Goal: Find specific page/section: Find specific page/section

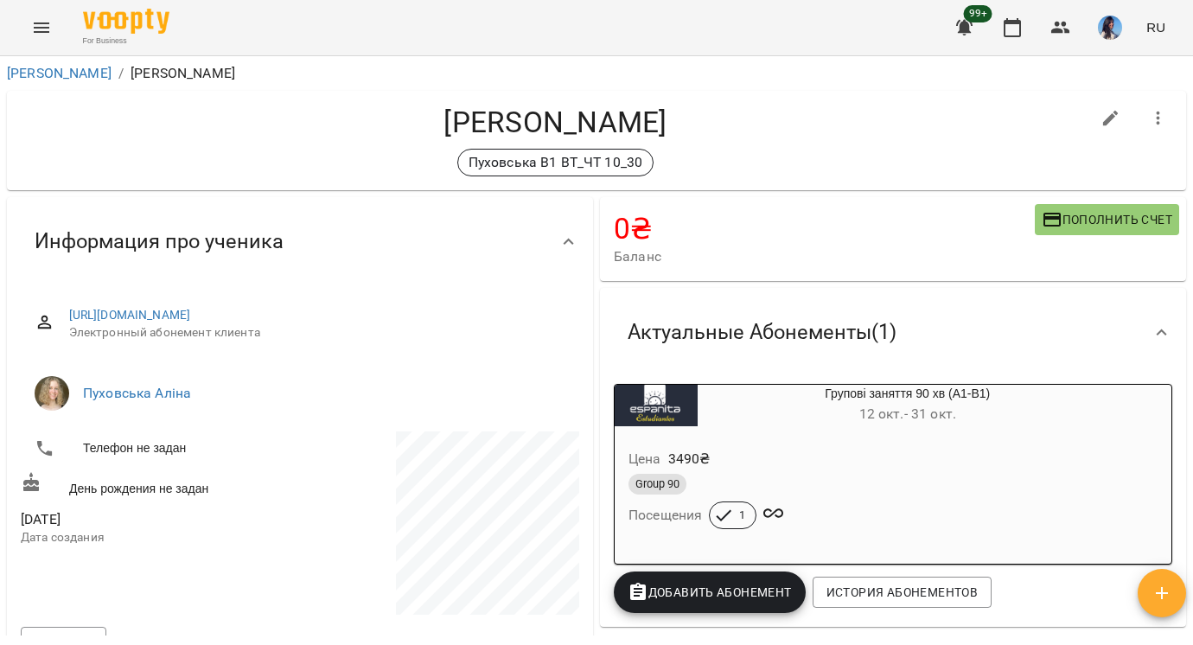
click at [47, 28] on icon "Menu" at bounding box center [42, 27] width 16 height 10
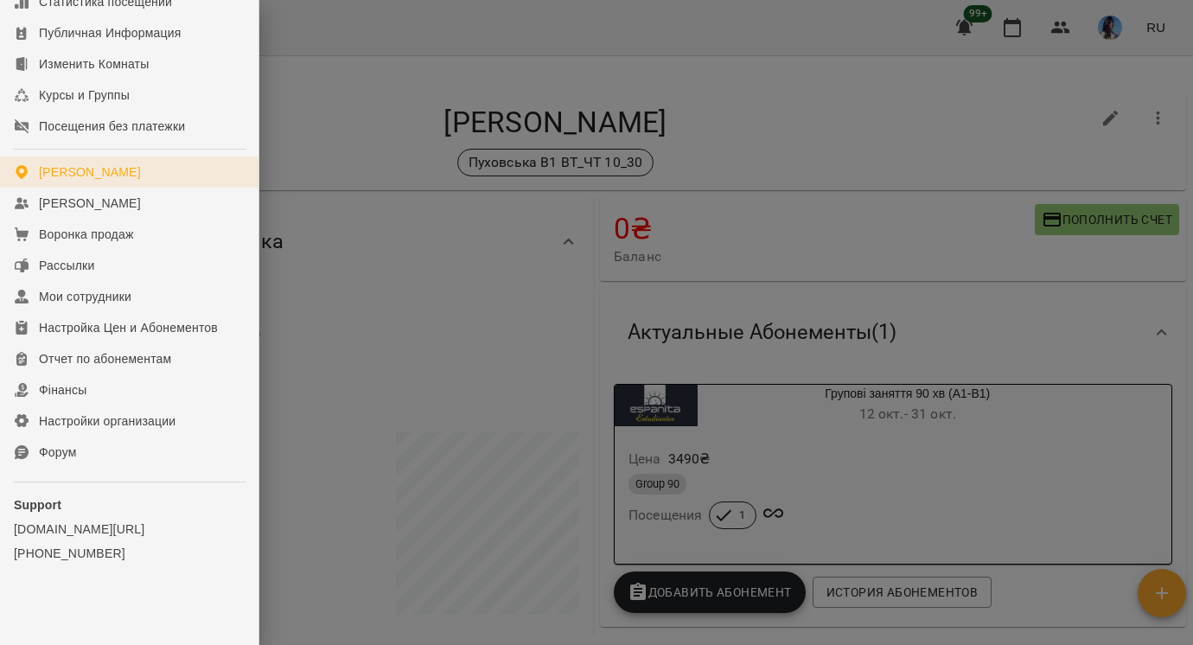
scroll to position [198, 0]
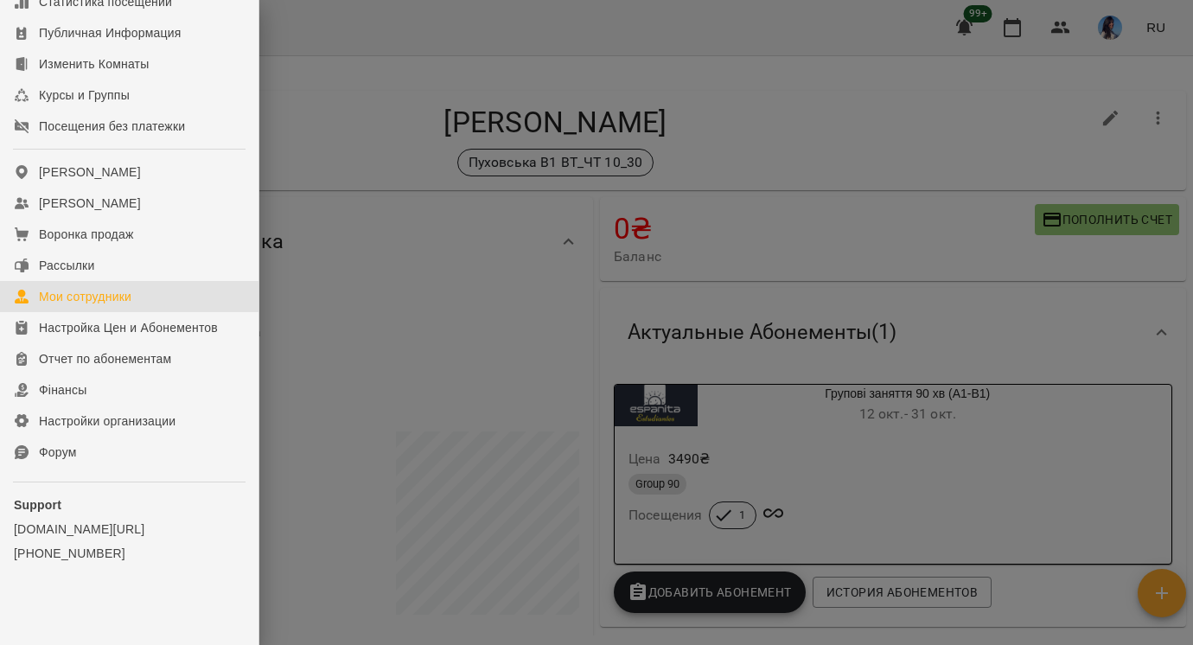
click at [85, 299] on div "Мои сотрудники" at bounding box center [85, 296] width 92 height 17
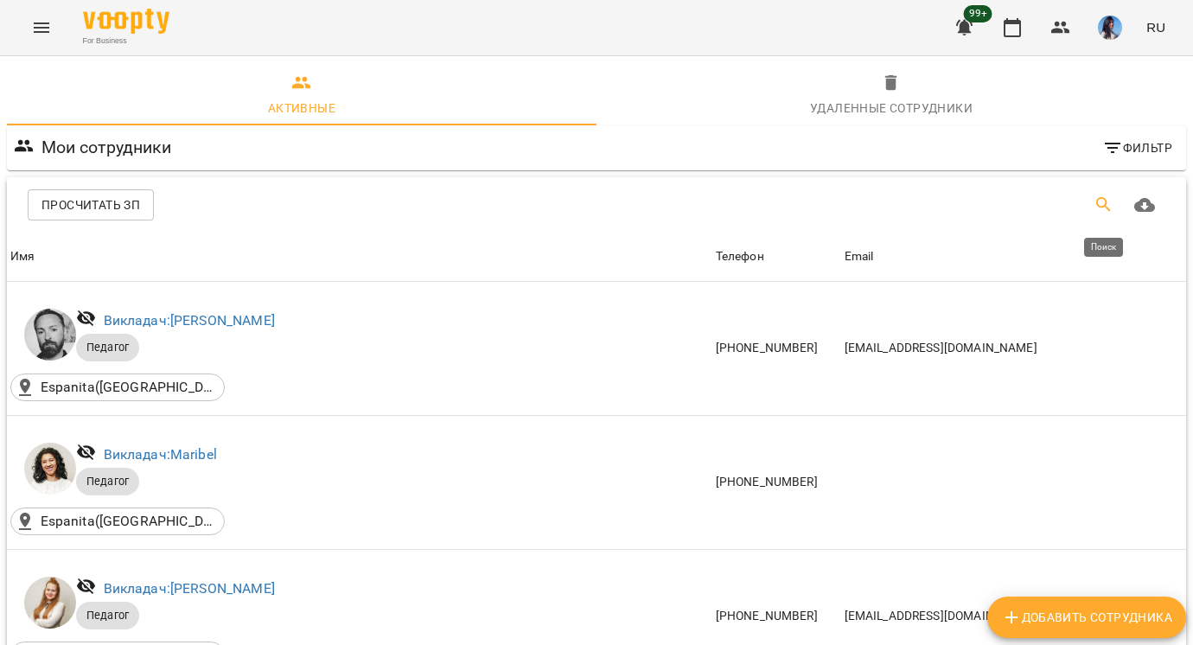
click at [1098, 213] on icon "Поиск" at bounding box center [1103, 204] width 21 height 21
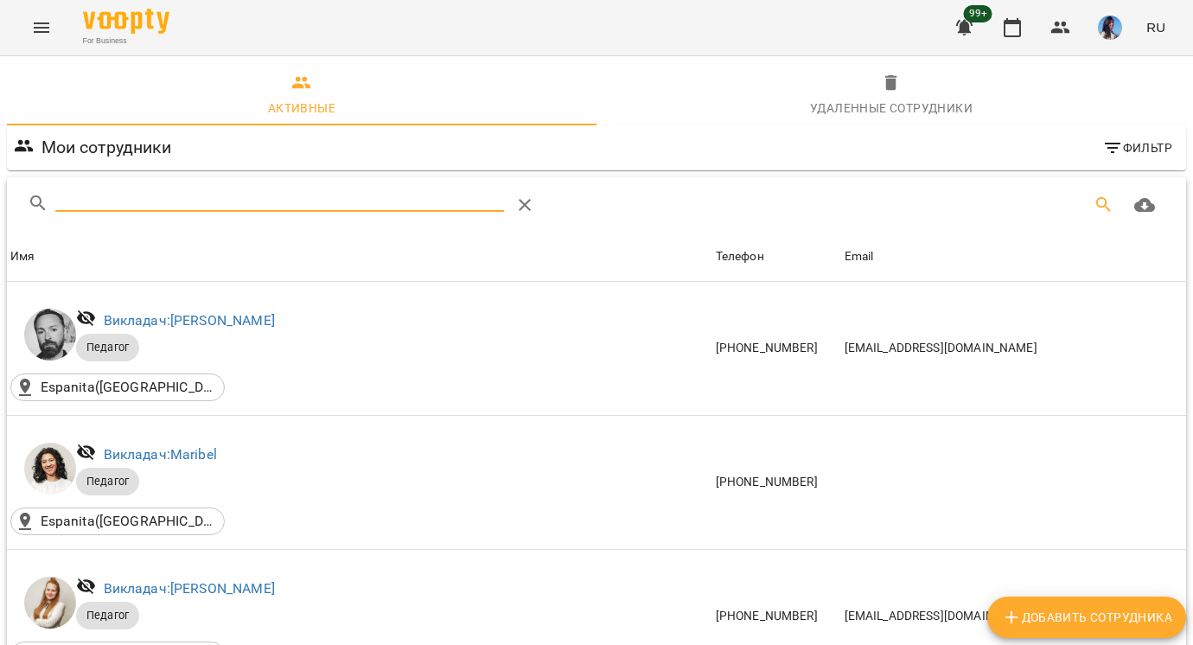
click at [1136, 155] on span "Фильтр" at bounding box center [1137, 147] width 70 height 21
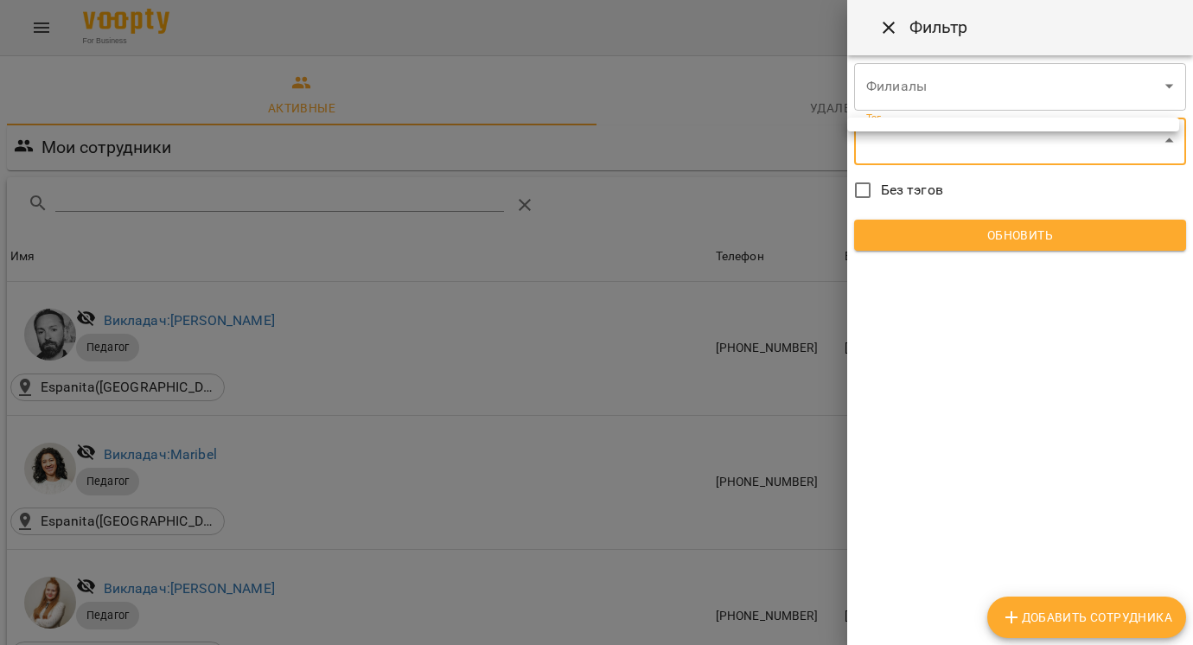
click at [156, 217] on div at bounding box center [596, 322] width 1193 height 645
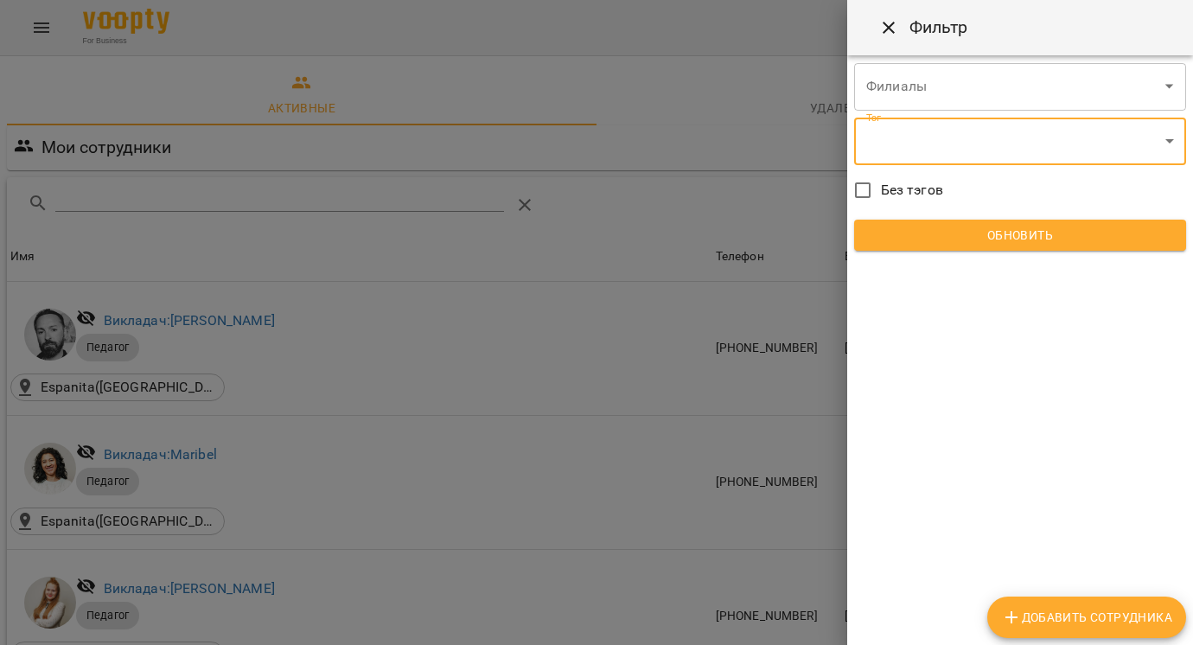
click at [90, 188] on div at bounding box center [596, 322] width 1193 height 645
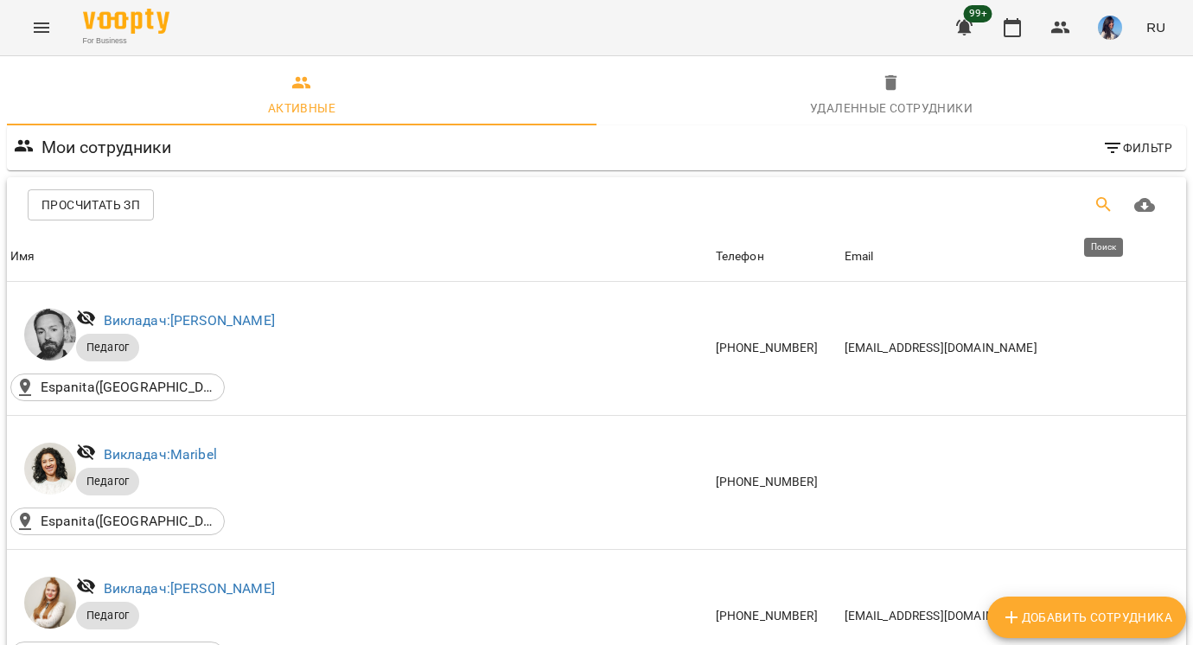
click at [1096, 202] on icon "Поиск" at bounding box center [1103, 204] width 15 height 15
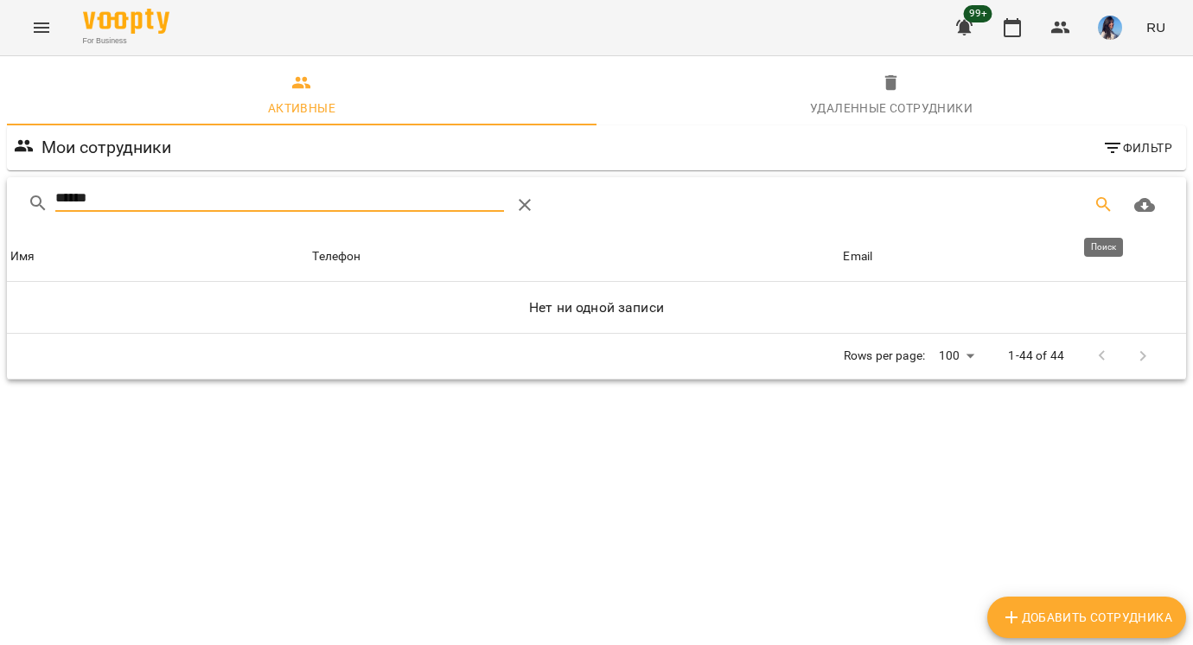
type input "*******"
click at [854, 95] on span "Удаленные cотрудники" at bounding box center [891, 96] width 569 height 47
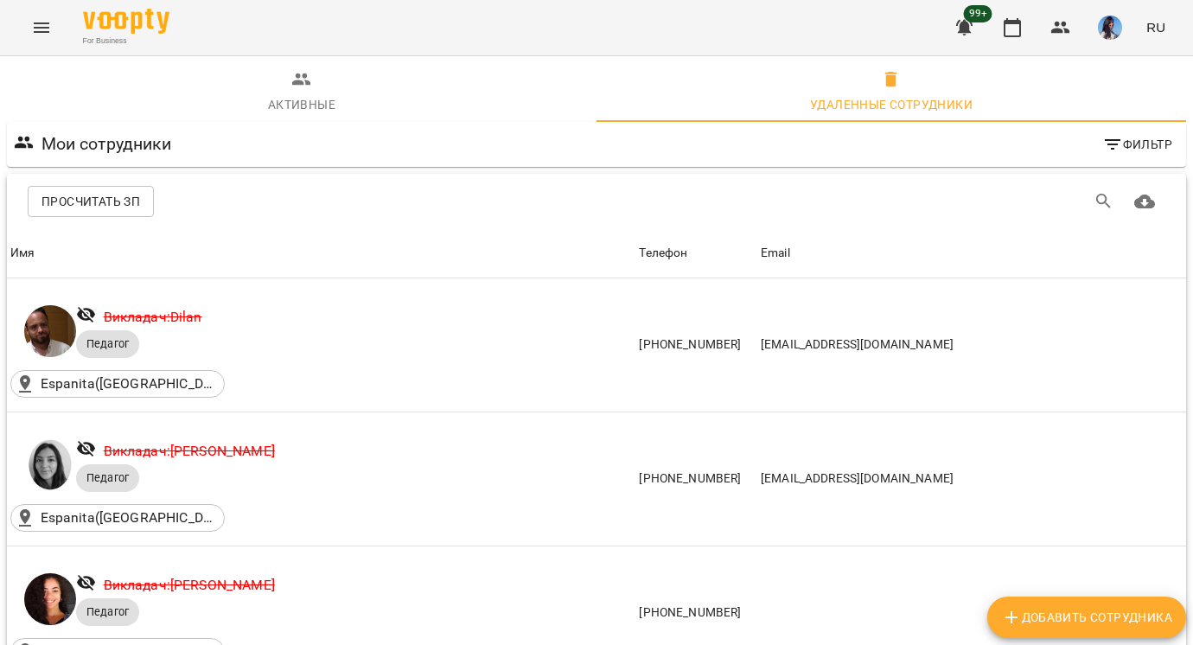
scroll to position [2066, 0]
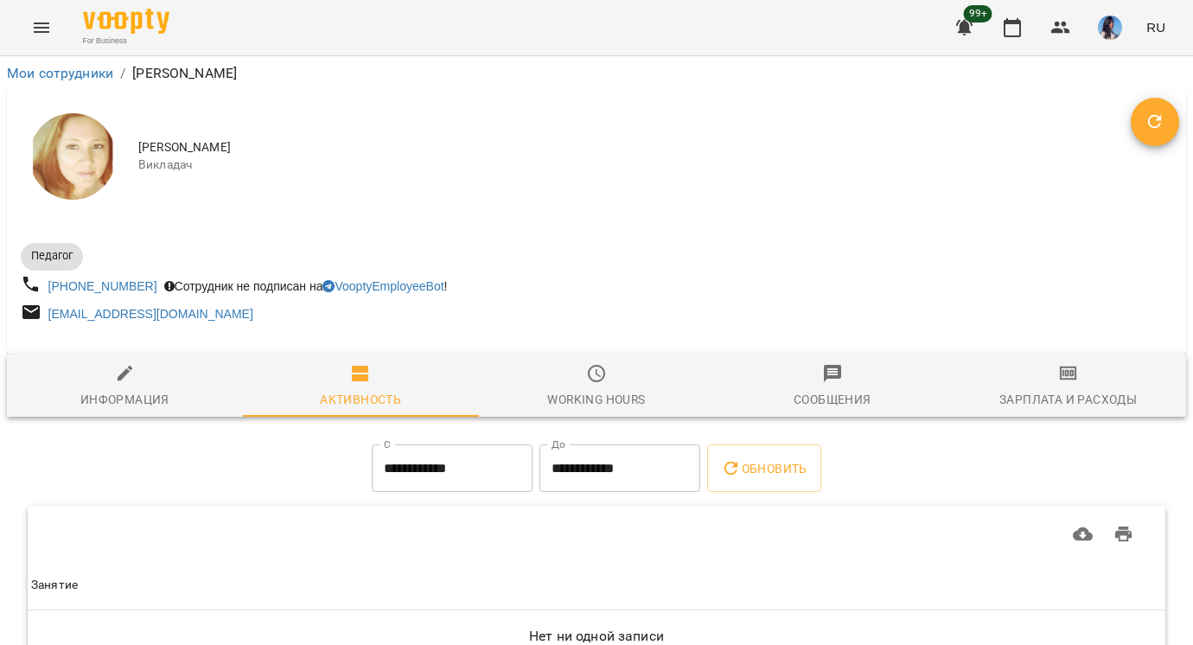
click at [130, 398] on div "Информация" at bounding box center [124, 399] width 89 height 21
select select "**"
